Goal: Task Accomplishment & Management: Use online tool/utility

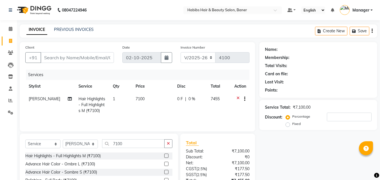
select select "5356"
select select "service"
select select "90441"
click at [103, 56] on input "Client" at bounding box center [76, 57] width 73 height 11
type input "7"
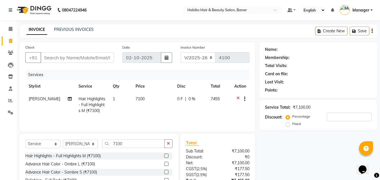
type input "0"
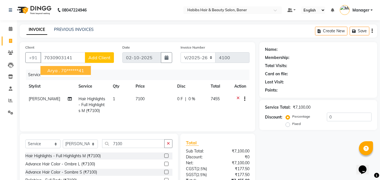
type input "7030903141"
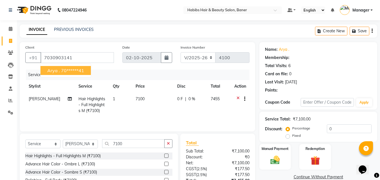
select select "1: Object"
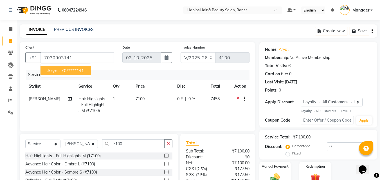
click at [73, 68] on ngb-highlight "70******41" at bounding box center [72, 71] width 23 height 6
type input "70******41"
select select "1: Object"
click at [96, 52] on div "Client +91 70******41" at bounding box center [69, 55] width 97 height 23
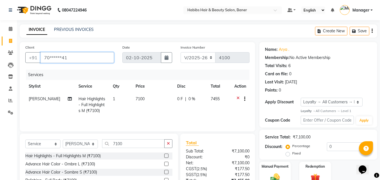
drag, startPoint x: 100, startPoint y: 55, endPoint x: 100, endPoint y: 59, distance: 3.4
click at [100, 59] on input "70******41" at bounding box center [76, 57] width 73 height 11
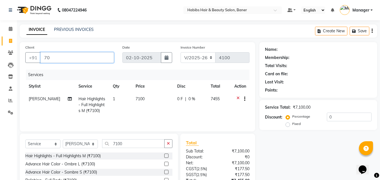
type input "7"
type input "8"
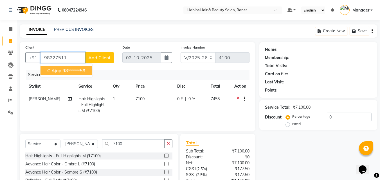
click at [56, 70] on span "C Ajay" at bounding box center [54, 71] width 14 height 6
type input "98******59"
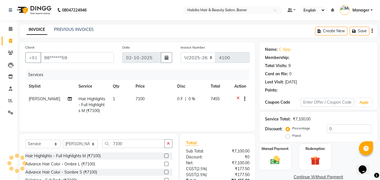
type input "20"
select select "2: Object"
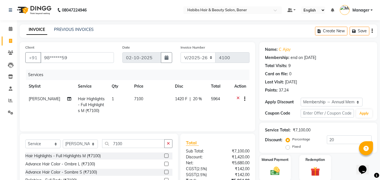
scroll to position [45, 0]
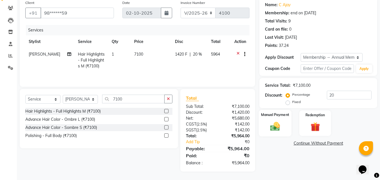
click at [280, 127] on img at bounding box center [275, 126] width 16 height 11
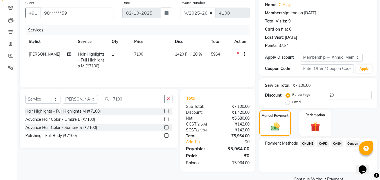
click at [309, 145] on span "ONLINE" at bounding box center [307, 144] width 15 height 6
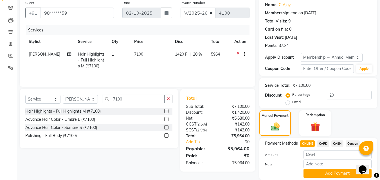
scroll to position [65, 0]
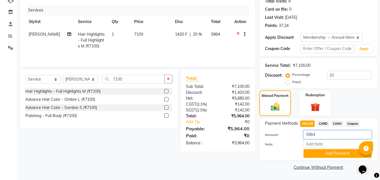
click at [320, 136] on input "5964" at bounding box center [337, 134] width 68 height 9
click at [325, 123] on span "CARD" at bounding box center [323, 124] width 12 height 6
click at [305, 124] on span "ONLINE" at bounding box center [307, 124] width 15 height 6
click at [318, 134] on input "5964" at bounding box center [337, 134] width 68 height 9
type input "5"
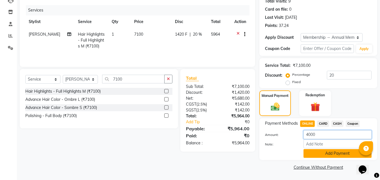
type input "4000"
click at [331, 154] on button "Add Payment" at bounding box center [337, 153] width 68 height 9
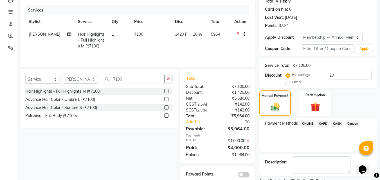
scroll to position [88, 0]
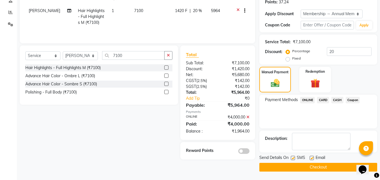
click at [323, 99] on span "CARD" at bounding box center [323, 100] width 12 height 6
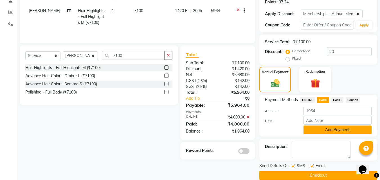
click at [324, 132] on button "Add Payment" at bounding box center [337, 130] width 68 height 9
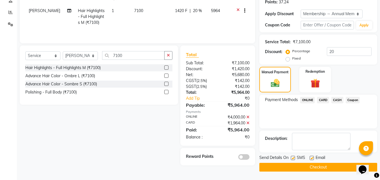
click at [282, 168] on button "Checkout" at bounding box center [318, 167] width 118 height 9
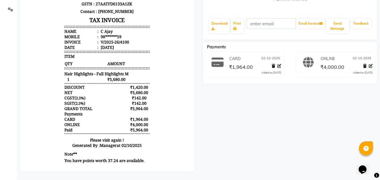
click at [277, 147] on div "C Ajay Prebook Payment Received Download Print Email Invoice Send Message Feedb…" at bounding box center [290, 57] width 183 height 229
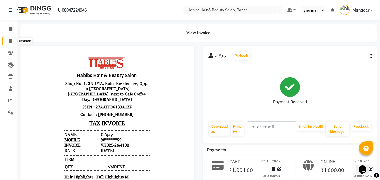
click at [10, 41] on icon at bounding box center [10, 41] width 3 height 4
select select "5356"
select select "service"
